Goal: Register for event/course

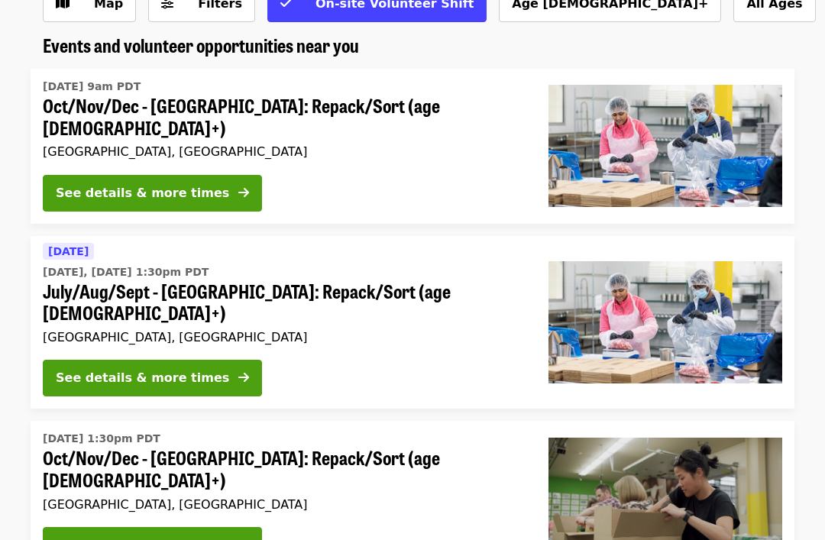
scroll to position [112, 0]
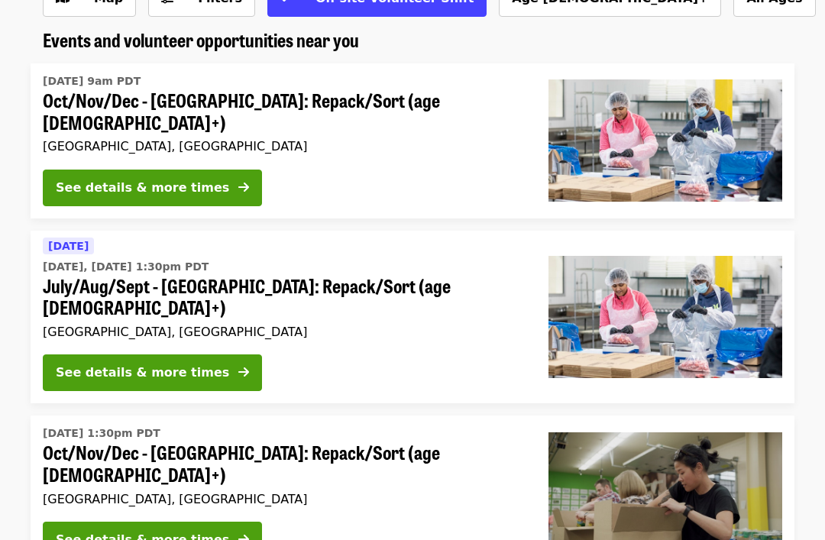
click at [183, 364] on div "See details & more times" at bounding box center [142, 373] width 173 height 18
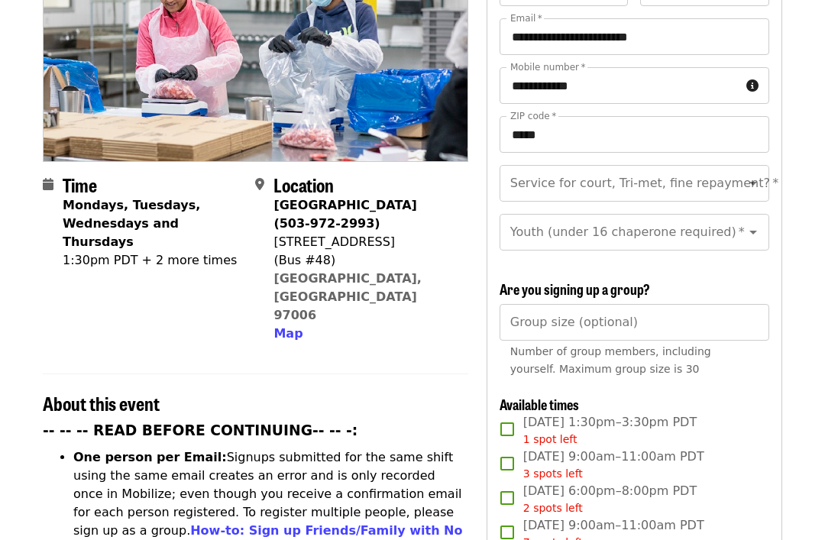
scroll to position [233, 0]
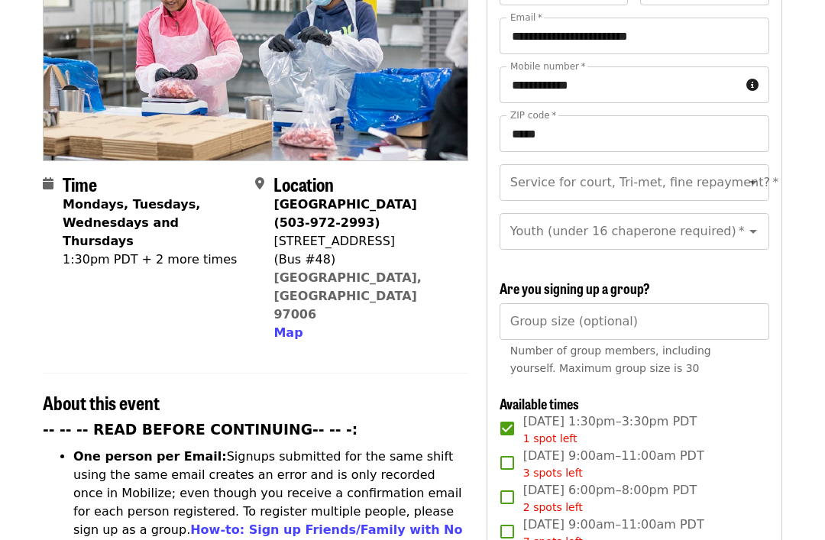
click at [754, 173] on icon "Open" at bounding box center [753, 182] width 18 height 18
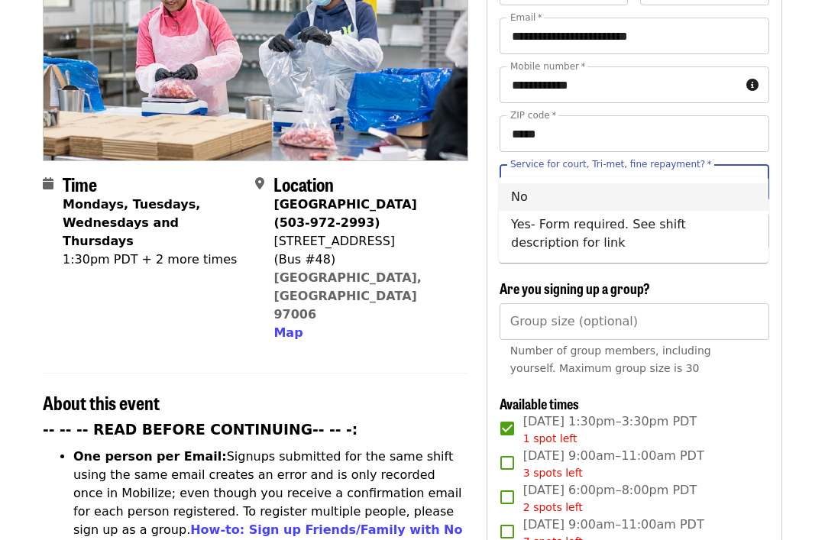
click at [529, 198] on li "No" at bounding box center [634, 197] width 270 height 28
type input "**"
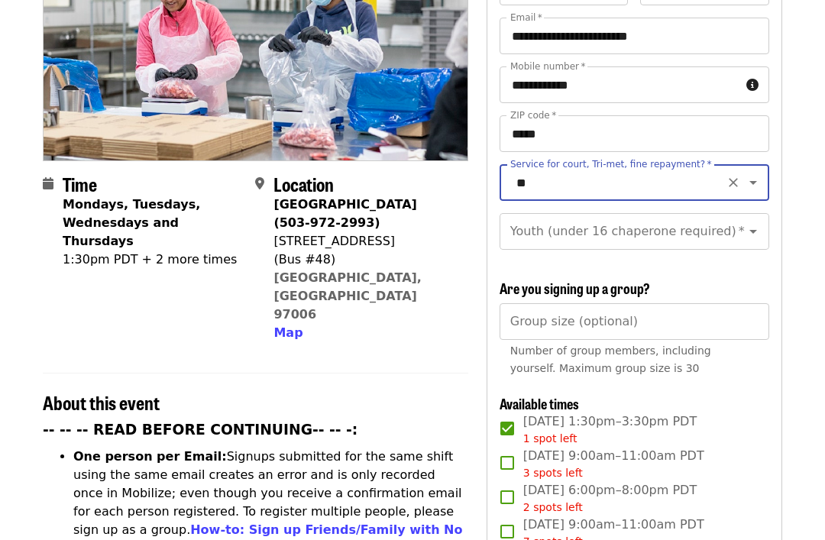
click at [756, 222] on icon "Open" at bounding box center [753, 231] width 18 height 18
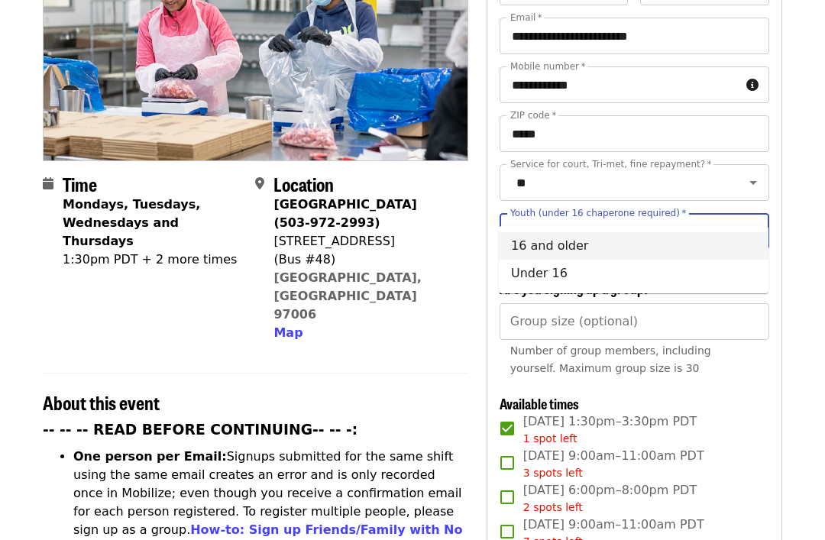
click at [572, 244] on li "16 and older" at bounding box center [634, 246] width 270 height 28
type input "**********"
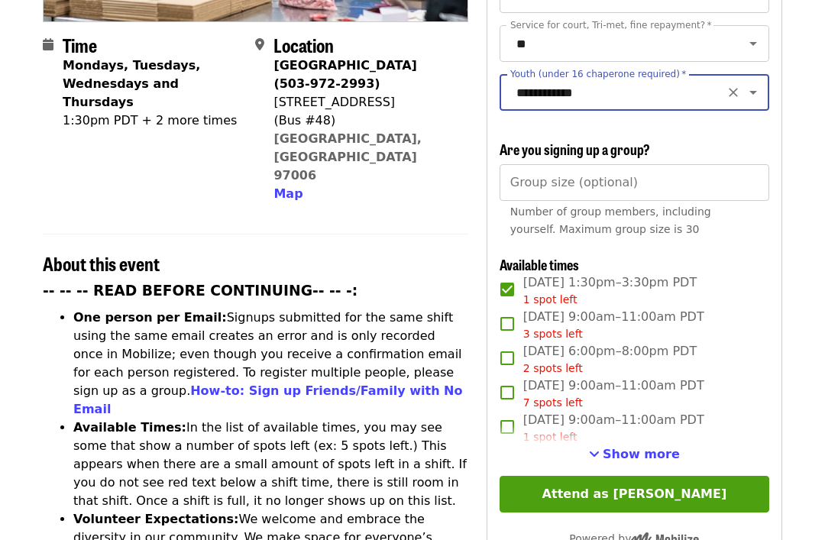
scroll to position [374, 0]
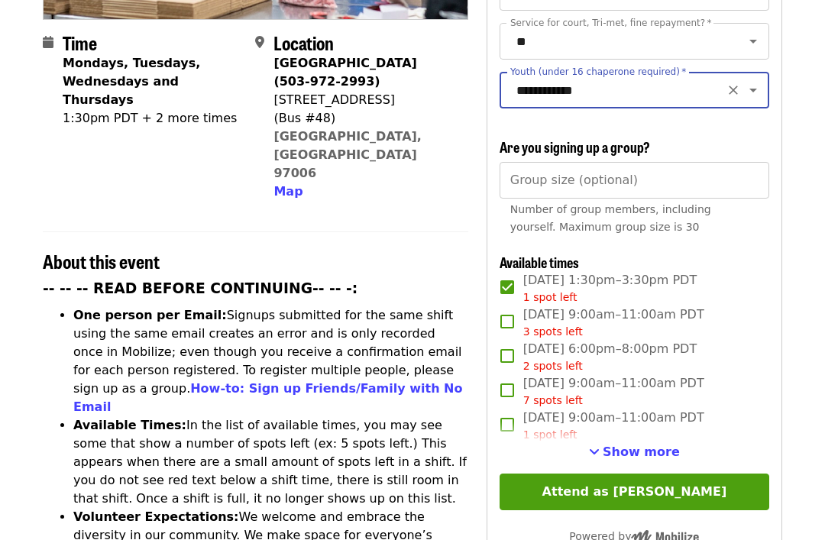
click at [638, 474] on button "Attend as [PERSON_NAME]" at bounding box center [635, 492] width 270 height 37
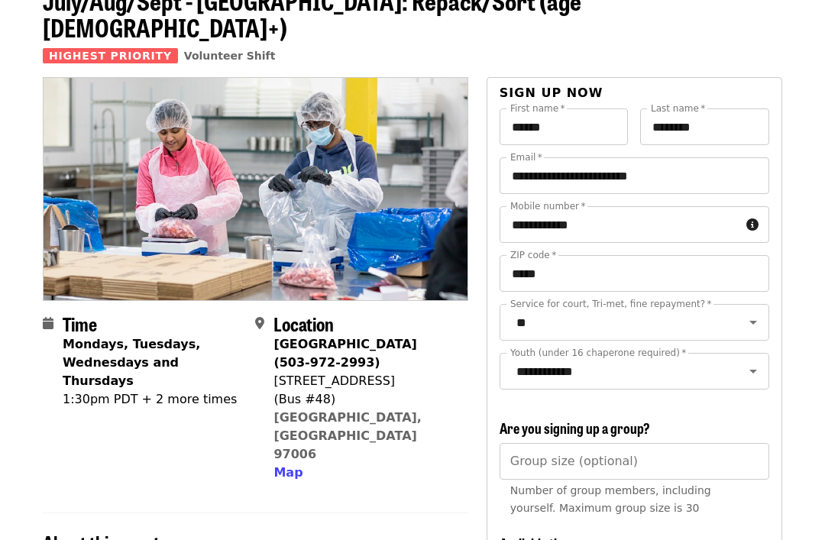
scroll to position [92, 0]
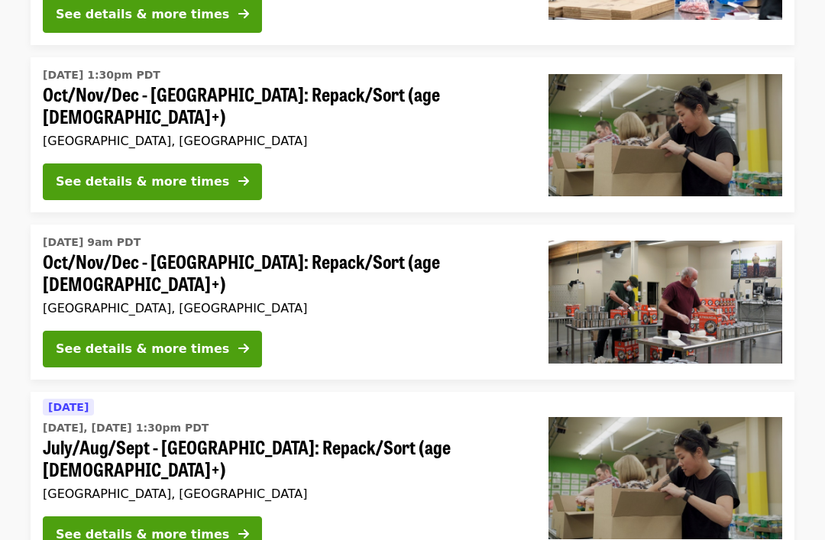
scroll to position [471, 0]
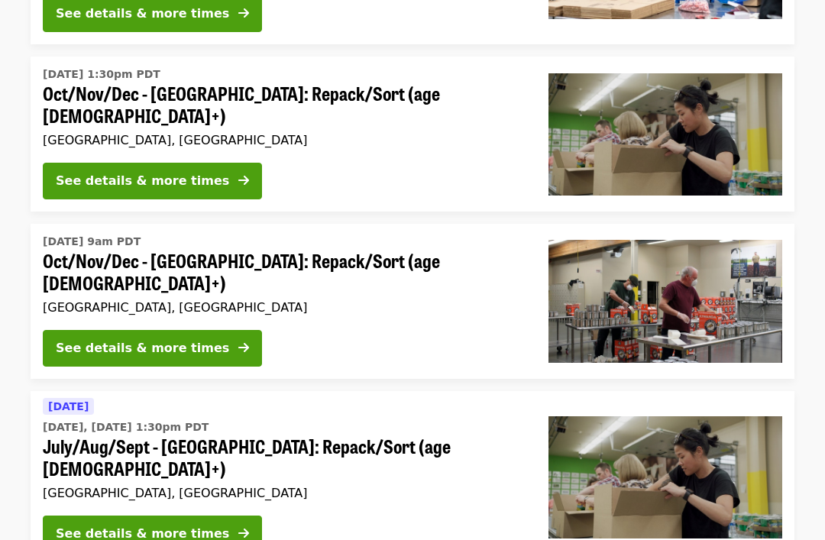
click at [181, 516] on button "See details & more times" at bounding box center [152, 534] width 219 height 37
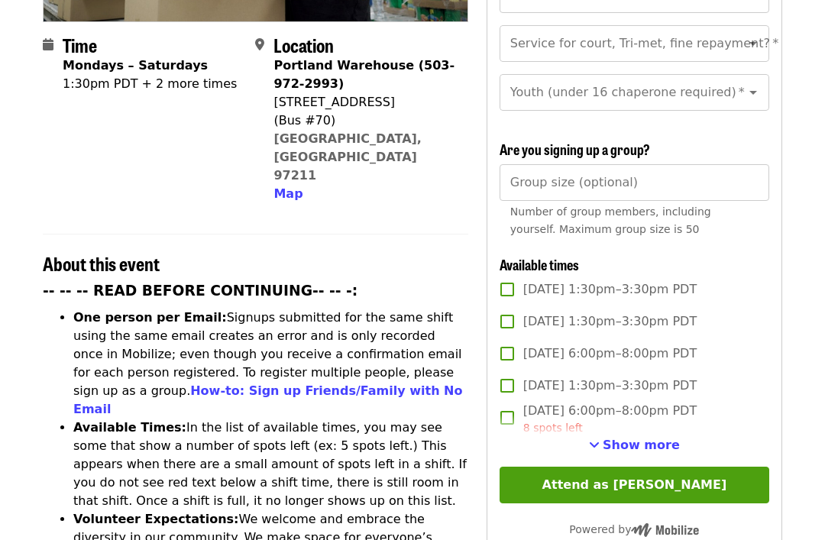
scroll to position [373, 0]
